Goal: Information Seeking & Learning: Learn about a topic

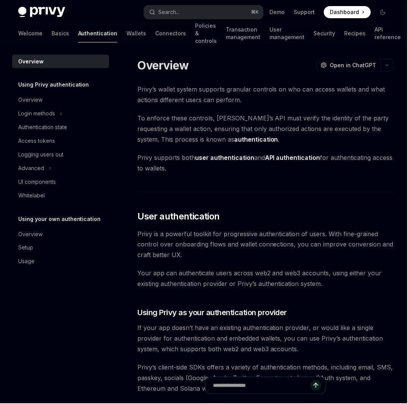
click at [175, 12] on div "Search..." at bounding box center [169, 12] width 21 height 9
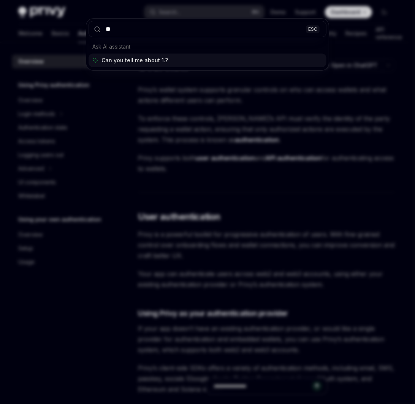
type input "***"
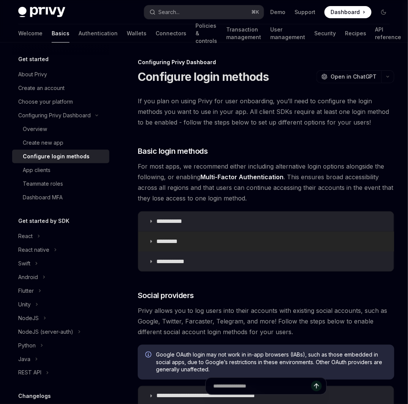
scroll to position [5, 0]
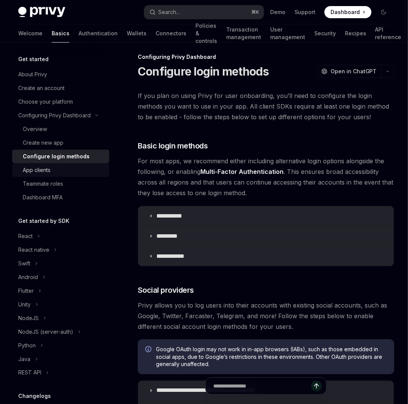
click at [53, 172] on div "App clients" at bounding box center [64, 170] width 82 height 9
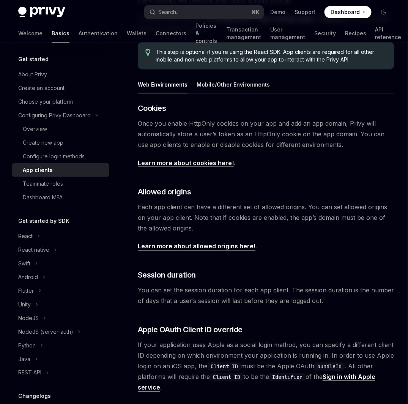
scroll to position [232, 0]
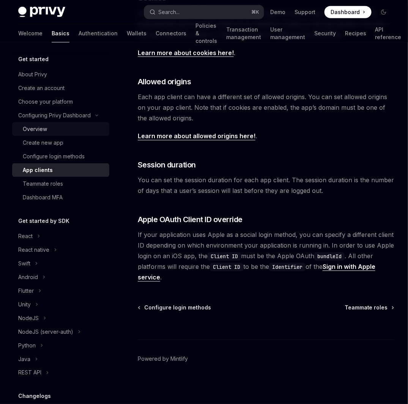
click at [60, 130] on div "Overview" at bounding box center [64, 129] width 82 height 9
type textarea "*"
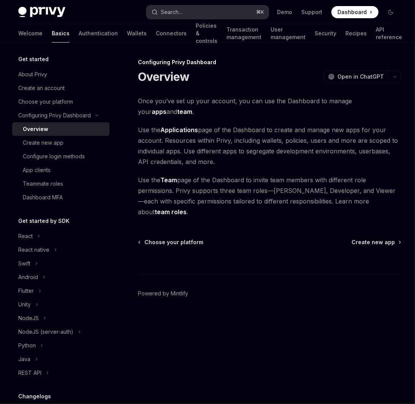
click at [191, 15] on button "Search... ⌘ K" at bounding box center [207, 12] width 122 height 14
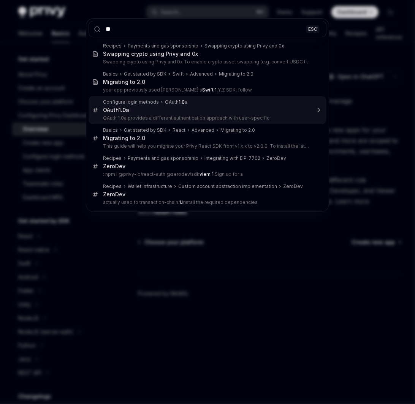
type input "*"
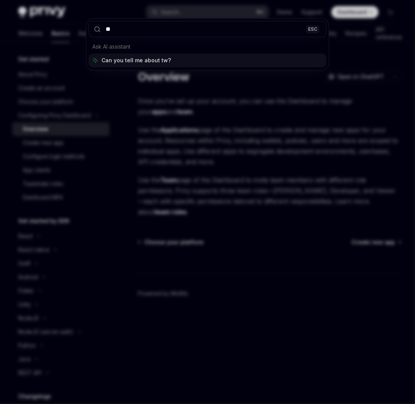
type input "*"
type input "******"
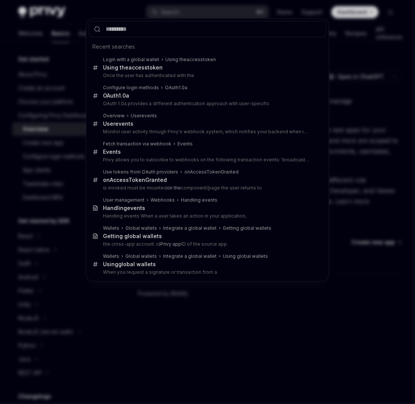
type textarea "*"
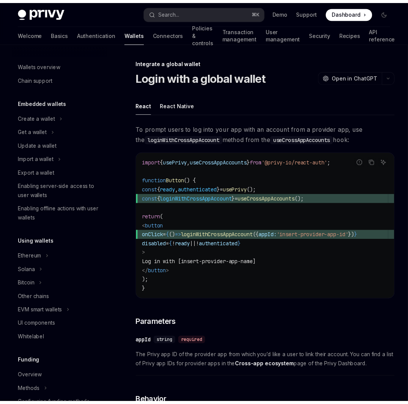
scroll to position [344, 0]
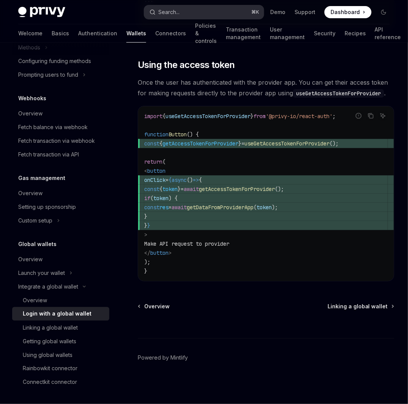
click at [185, 11] on button "Search... ⌘ K" at bounding box center [204, 12] width 120 height 14
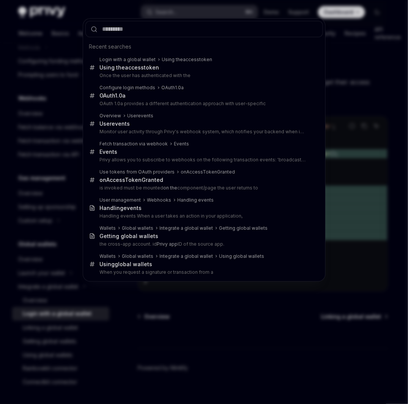
scroll to position [721, 0]
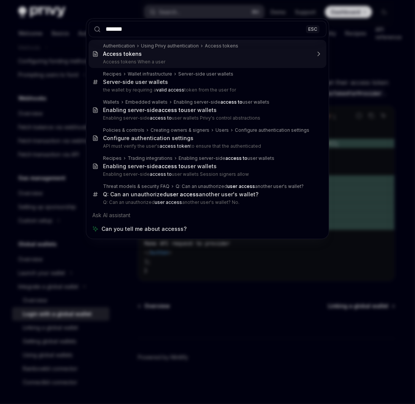
type input "******"
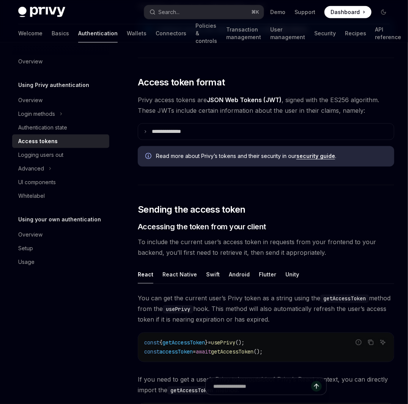
scroll to position [313, 0]
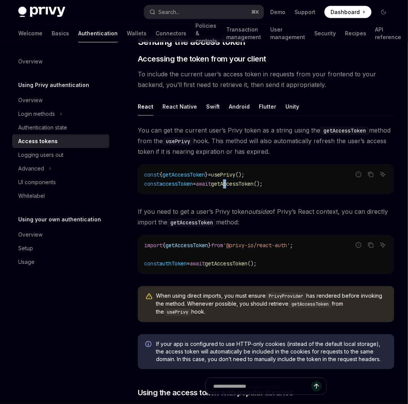
click at [238, 181] on span "getAccessToken" at bounding box center [232, 184] width 43 height 7
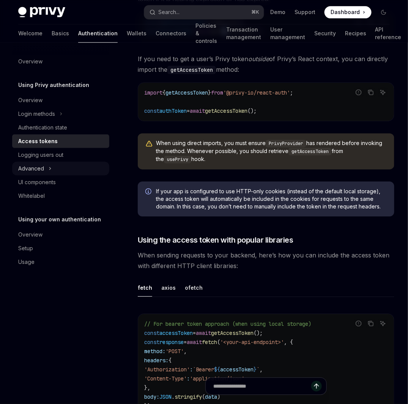
click at [53, 168] on button "Advanced" at bounding box center [60, 169] width 97 height 14
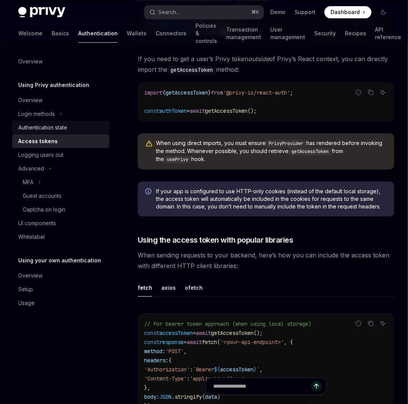
click at [52, 124] on div "Authentication state" at bounding box center [42, 127] width 49 height 9
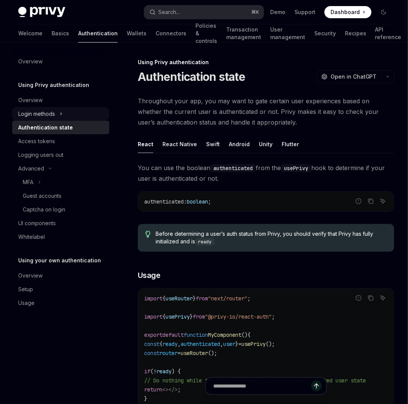
click at [48, 115] on div "Login methods" at bounding box center [36, 113] width 37 height 9
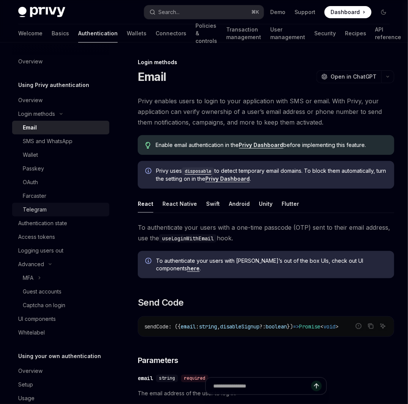
click at [43, 207] on div "Telegram" at bounding box center [35, 209] width 24 height 9
type textarea "*"
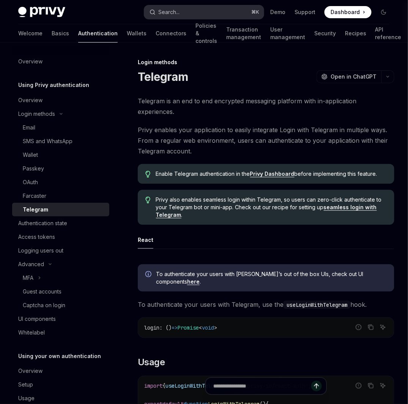
click at [178, 14] on div "Search..." at bounding box center [169, 12] width 21 height 9
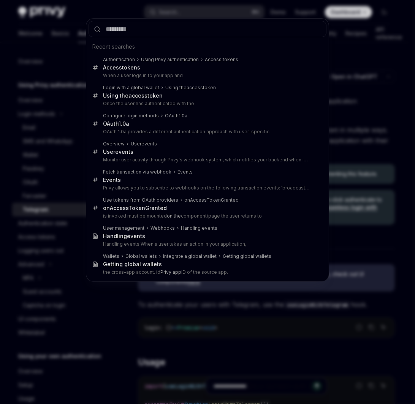
click at [179, 23] on input "text" at bounding box center [207, 29] width 238 height 16
type input "*"
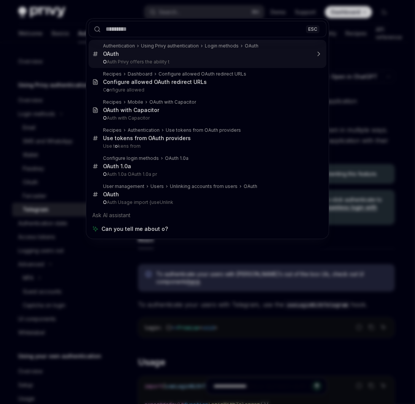
type input "*"
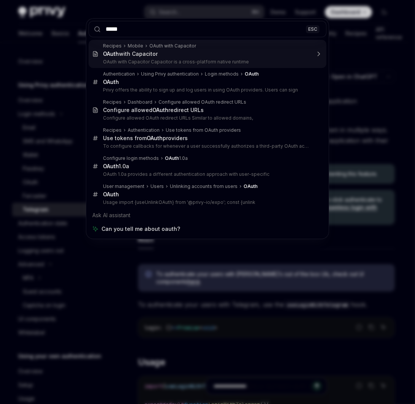
type input "****"
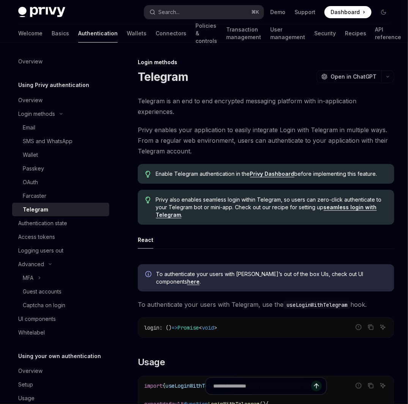
type textarea "*"
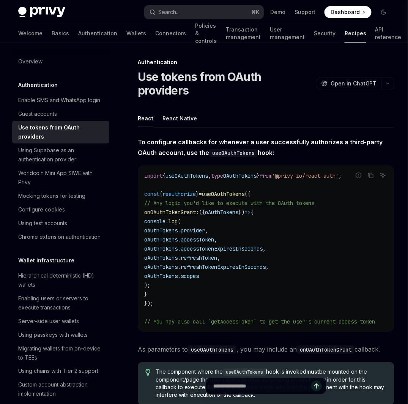
click at [178, 218] on span "log" at bounding box center [173, 221] width 9 height 7
click at [233, 209] on code "import { useOAuthTokens , type OAuthTokens } from '@privy-io/react-auth' ; cons…" at bounding box center [268, 248] width 249 height 155
click at [266, 245] on span "oAuthTokens . accessTokenExpiresInSeconds ," at bounding box center [204, 248] width 121 height 7
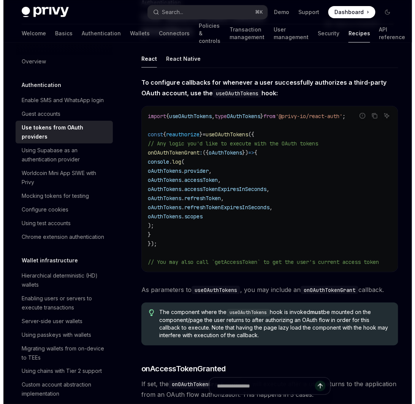
scroll to position [36, 0]
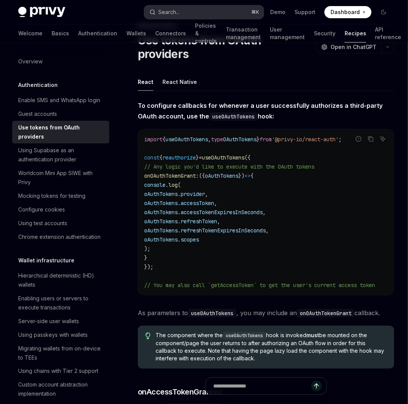
click at [206, 12] on button "Search... ⌘ K" at bounding box center [204, 12] width 120 height 14
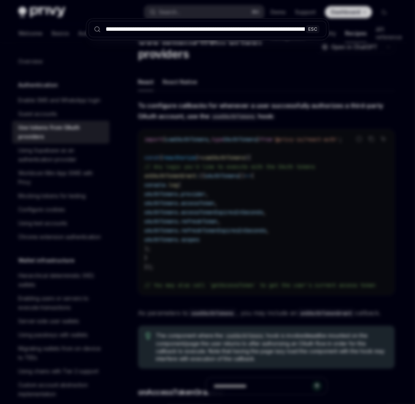
scroll to position [0, 16854]
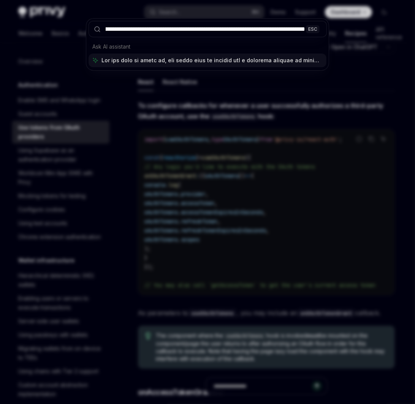
type input "**********"
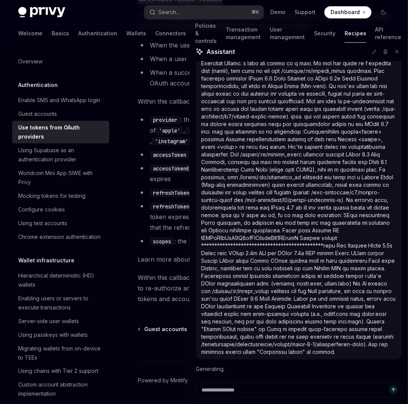
scroll to position [395, 0]
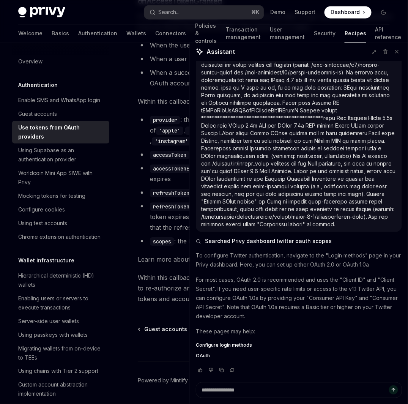
type textarea "*"
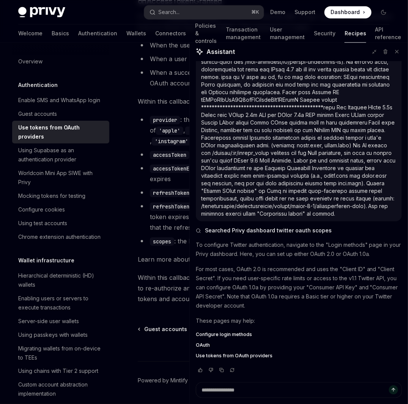
scroll to position [518, 0]
